Goal: Task Accomplishment & Management: Manage account settings

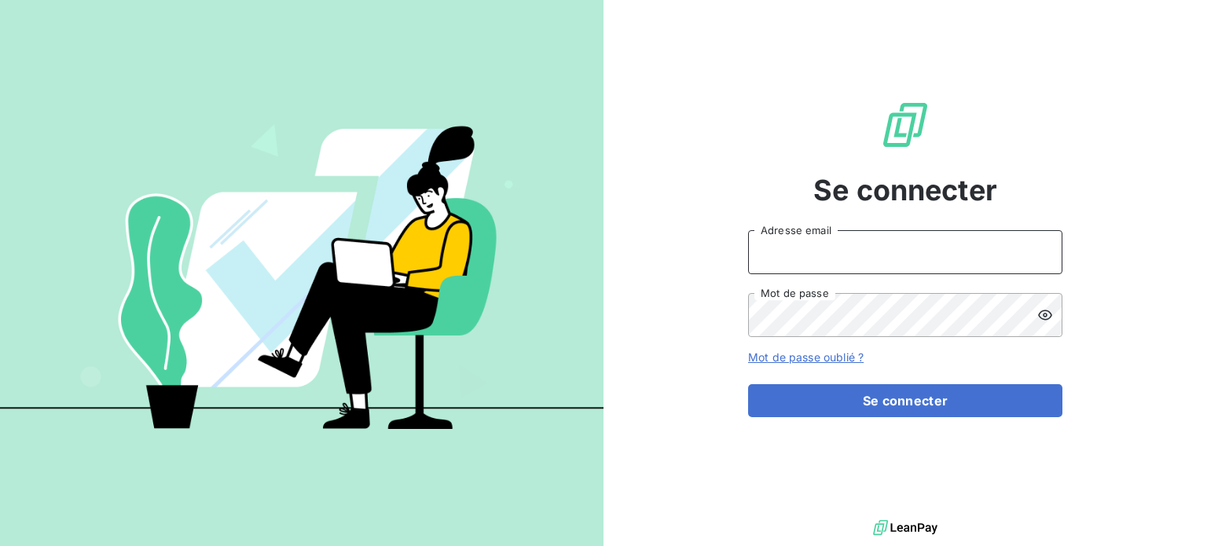
click at [808, 266] on input "Adresse email" at bounding box center [905, 252] width 314 height 44
type input "[EMAIL_ADDRESS][DOMAIN_NAME]"
click at [748, 384] on button "Se connecter" at bounding box center [905, 400] width 314 height 33
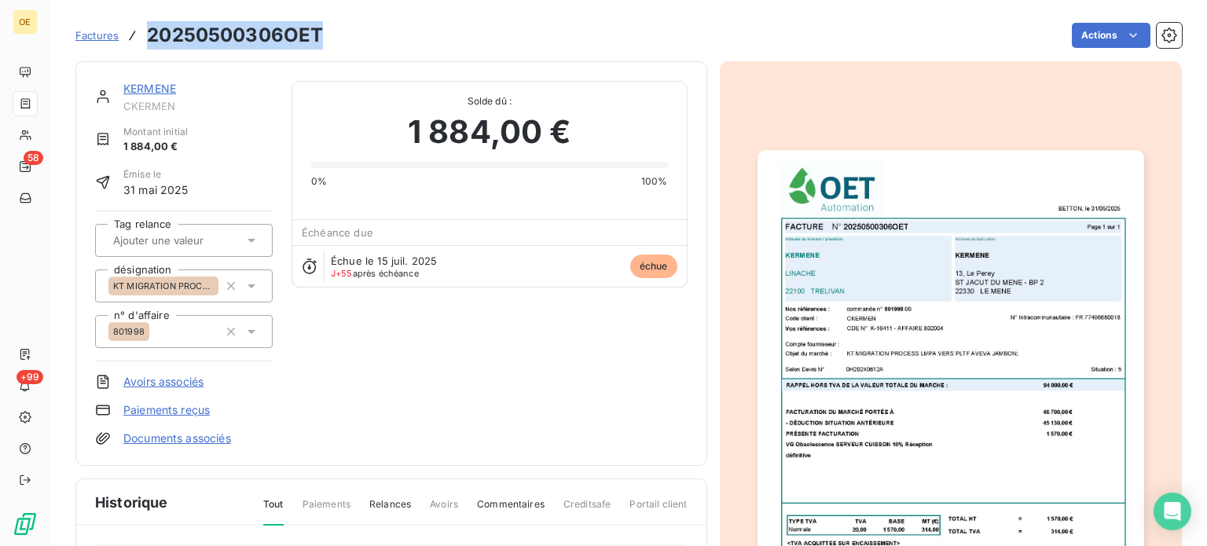
drag, startPoint x: 323, startPoint y: 38, endPoint x: 151, endPoint y: 36, distance: 172.1
click at [151, 36] on div "Factures 20250500306OET Actions" at bounding box center [628, 35] width 1107 height 33
copy h3 "20250500306OET"
click at [883, 312] on img "button" at bounding box center [951, 422] width 387 height 545
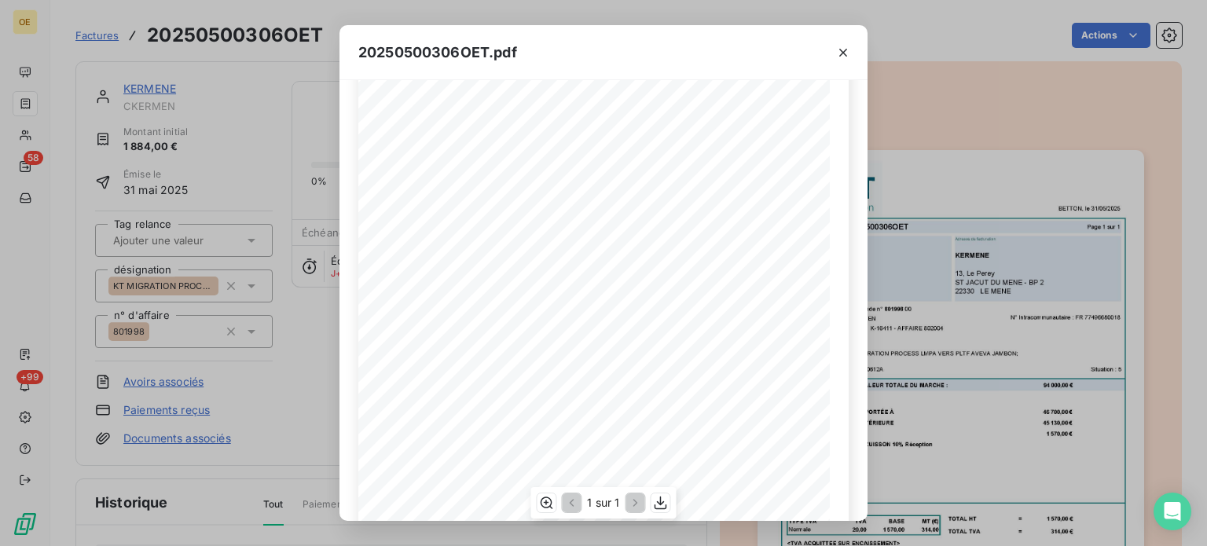
scroll to position [263, 0]
click at [1075, 166] on div "20250500306OET.pdf FACTURE N° 20250500306OET Page 1 sur 1 BETTON, le [DATE] 0H2…" at bounding box center [603, 273] width 1207 height 546
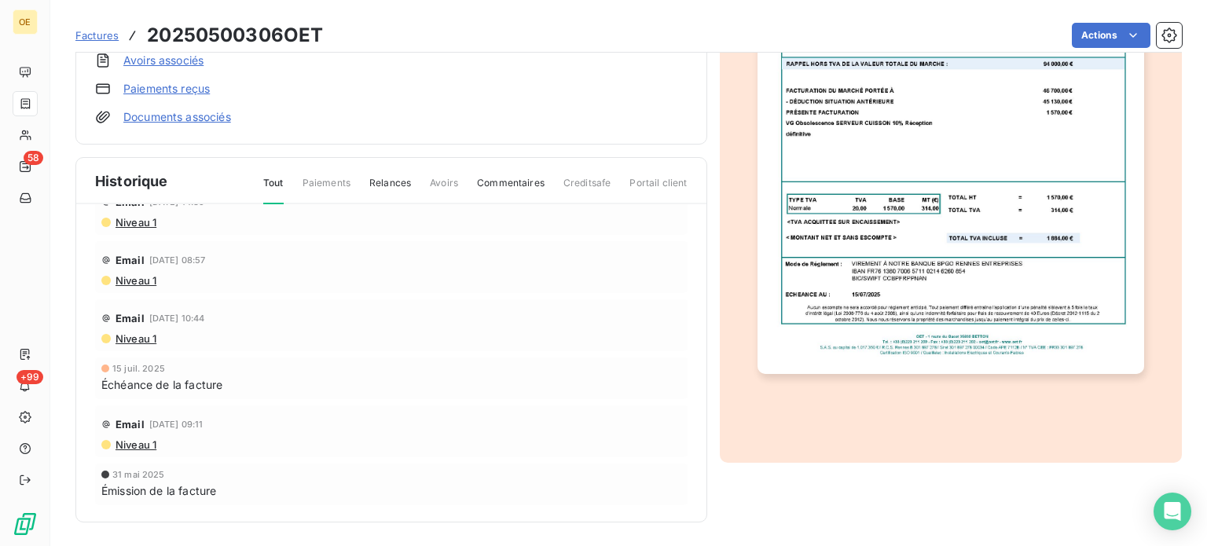
scroll to position [0, 0]
